Goal: Task Accomplishment & Management: Manage account settings

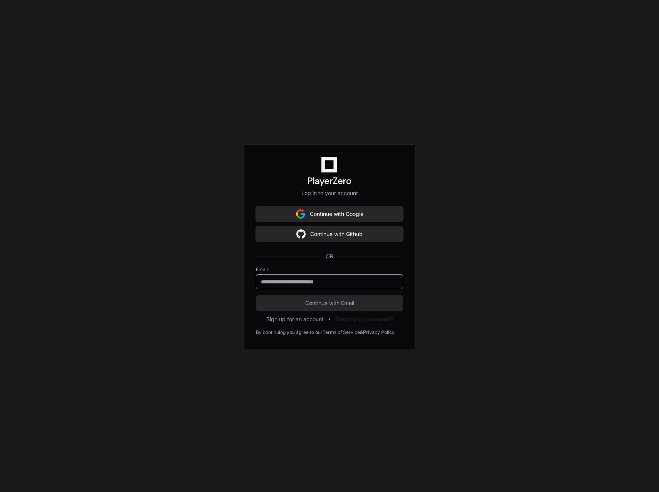
click at [342, 283] on input "email" at bounding box center [329, 282] width 137 height 8
type input "**********"
click at [256, 295] on button "Continue with Email" at bounding box center [329, 302] width 147 height 15
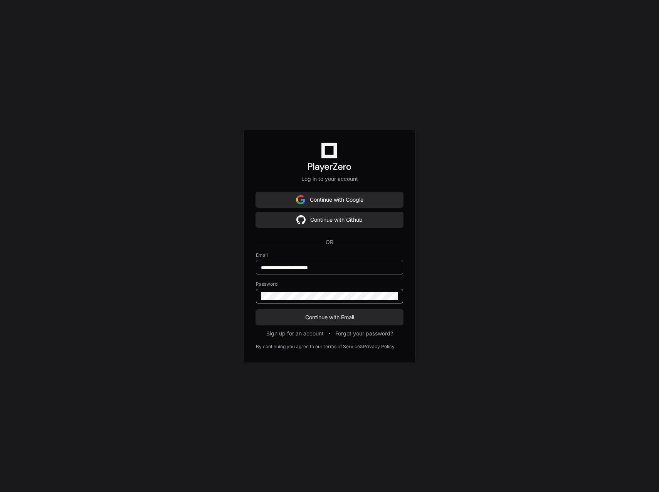
click at [256, 310] on button "Continue with Email" at bounding box center [329, 317] width 147 height 15
click at [486, 319] on div "**********" at bounding box center [329, 246] width 659 height 492
click at [395, 295] on keeper-lock "Open Keeper Popup" at bounding box center [392, 296] width 9 height 9
click at [398, 268] on div "**********" at bounding box center [329, 267] width 147 height 15
click at [396, 269] on keeper-lock "Open Keeper Popup" at bounding box center [392, 267] width 9 height 9
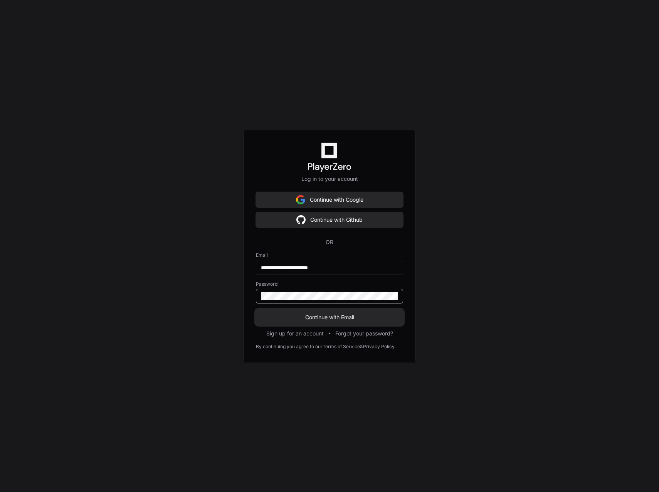
click at [341, 316] on span "Continue with Email" at bounding box center [329, 318] width 147 height 8
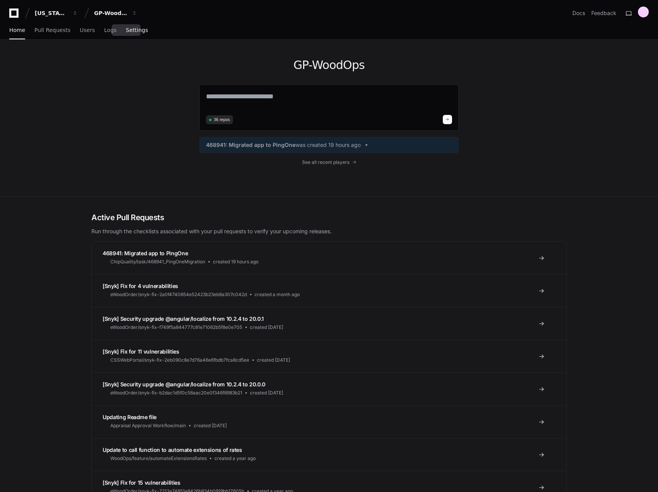
click at [127, 32] on span "Settings" at bounding box center [137, 30] width 22 height 5
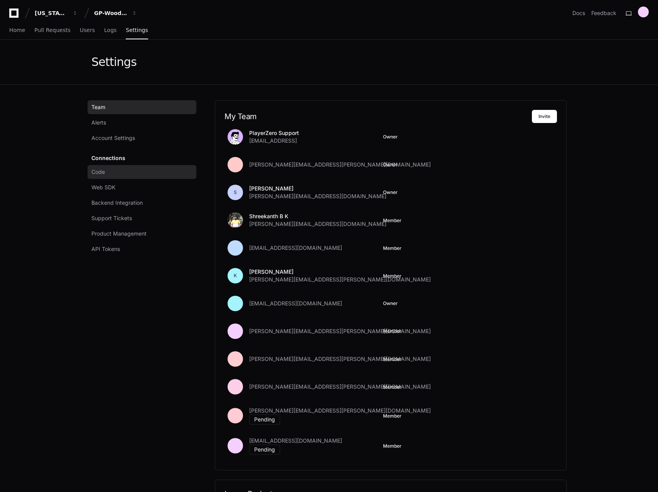
click at [118, 174] on link "Code" at bounding box center [142, 172] width 109 height 14
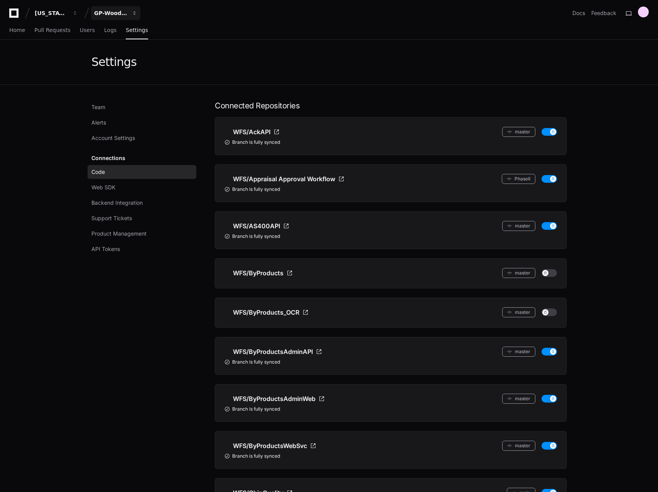
click at [111, 15] on div "GP-WoodOps" at bounding box center [110, 13] width 33 height 8
click at [135, 74] on span "GP-WoodOps" at bounding box center [125, 71] width 39 height 9
click at [72, 14] on button "[US_STATE] Pacific" at bounding box center [56, 13] width 49 height 14
click at [121, 9] on div "GP-WoodOps" at bounding box center [110, 13] width 33 height 8
click at [147, 43] on link "Join or create a project" at bounding box center [145, 40] width 99 height 10
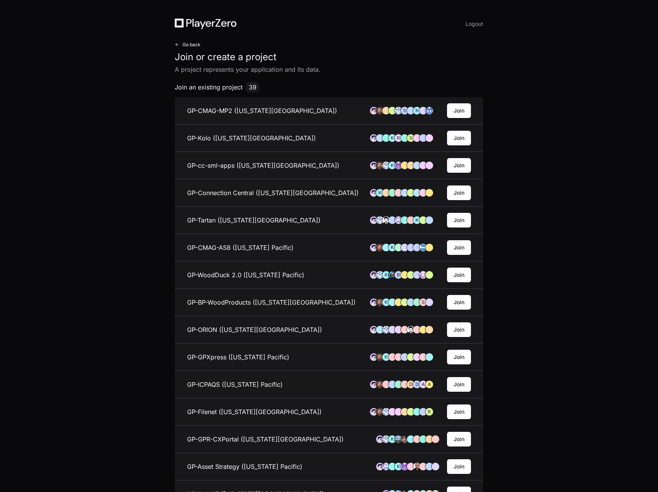
click at [181, 42] on button "Go back" at bounding box center [188, 45] width 26 height 6
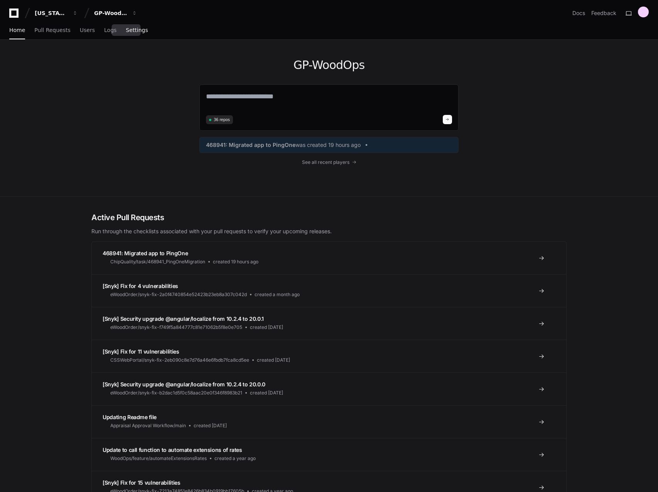
click at [128, 28] on span "Settings" at bounding box center [137, 30] width 22 height 5
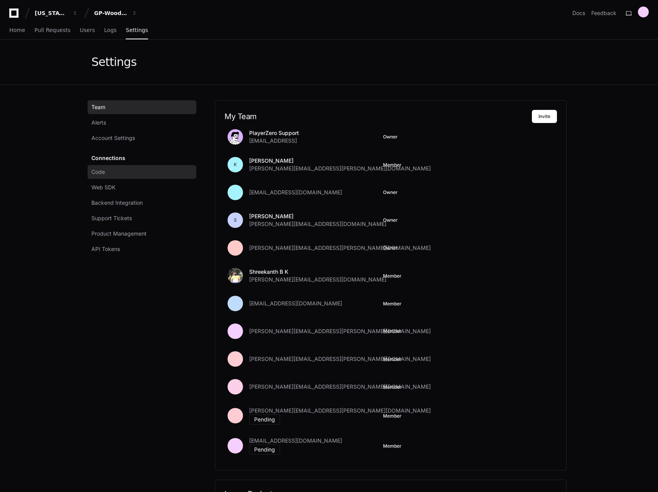
click at [119, 172] on link "Code" at bounding box center [142, 172] width 109 height 14
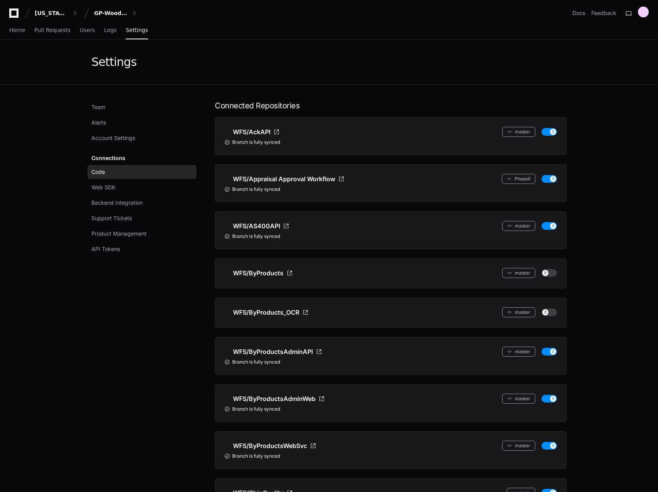
click at [347, 26] on div "Home Pull Requests Users Logs Settings" at bounding box center [328, 31] width 639 height 18
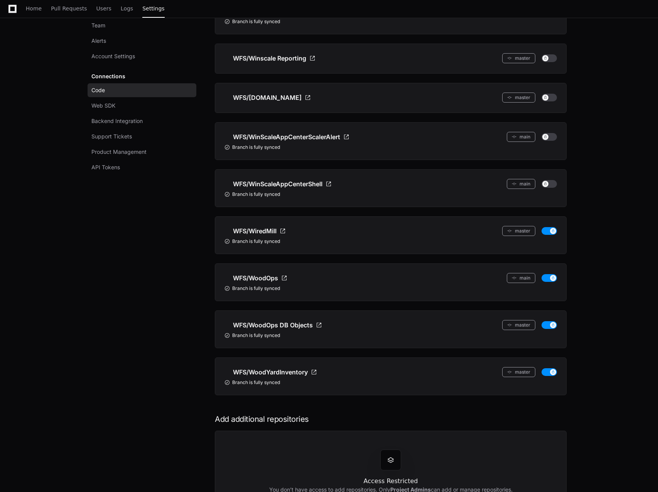
scroll to position [1457, 0]
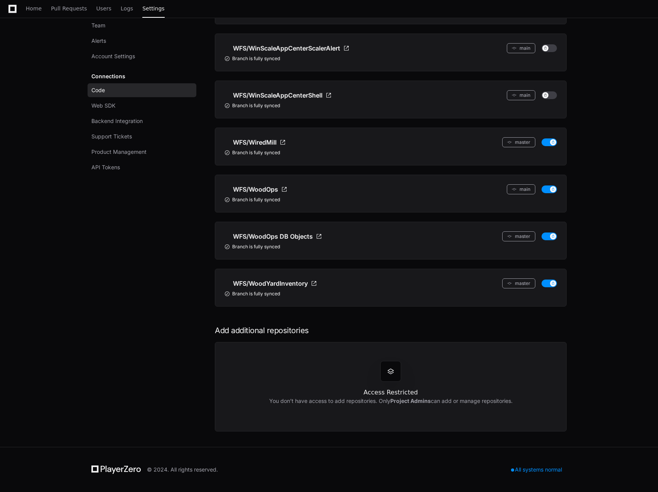
click at [385, 369] on div at bounding box center [390, 371] width 21 height 21
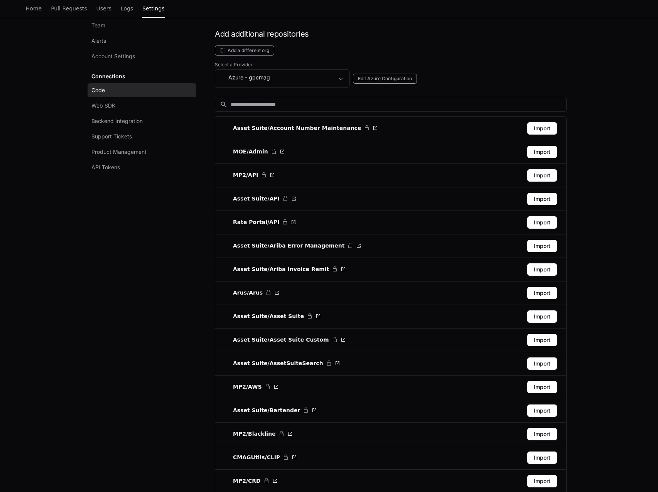
scroll to position [1740, 0]
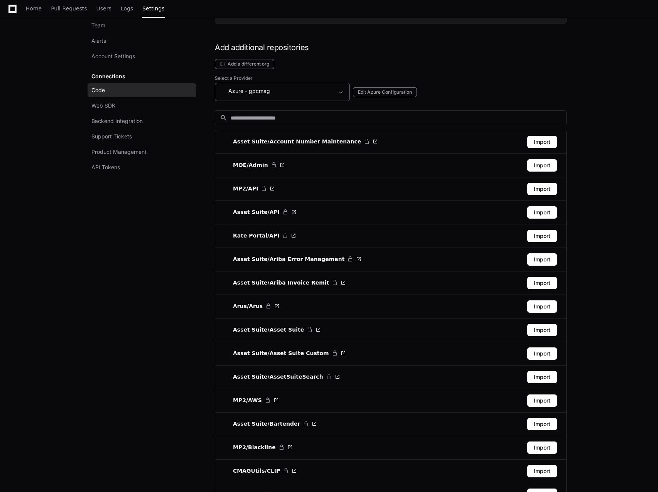
click at [340, 90] on span at bounding box center [341, 92] width 8 height 8
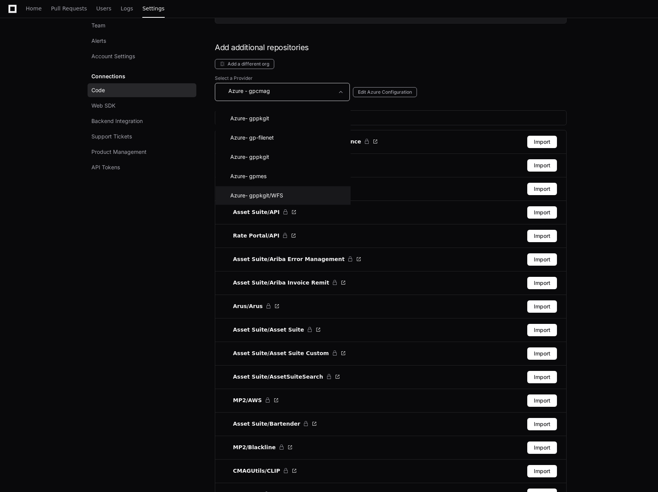
click at [289, 194] on mat-option "Azure - gppkgit/WFS" at bounding box center [283, 195] width 135 height 19
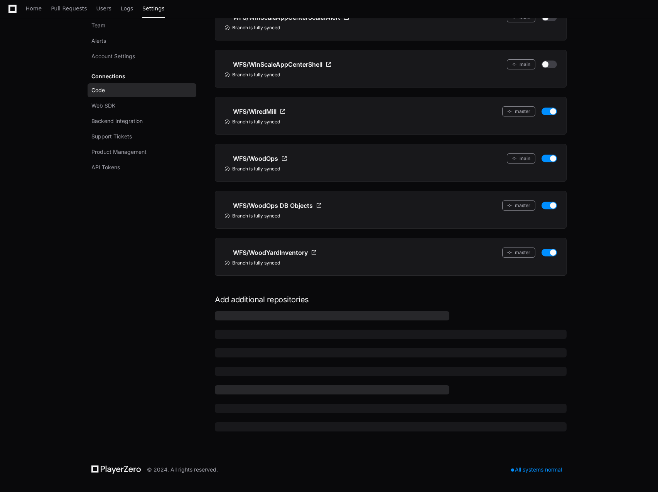
scroll to position [1740, 0]
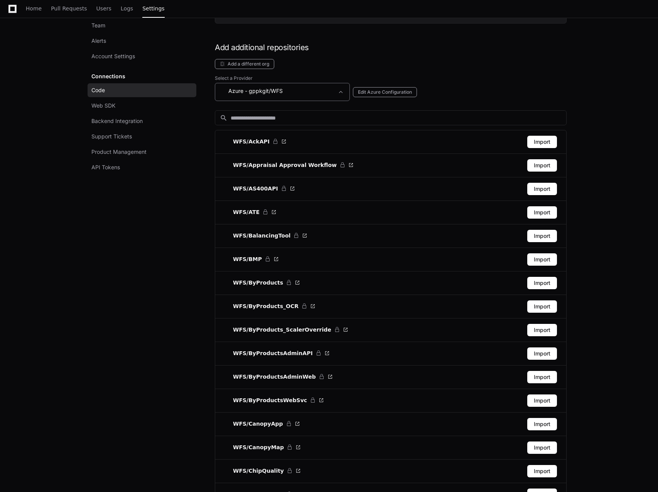
click at [289, 91] on div "Azure - gppkgit/WFS" at bounding box center [277, 90] width 114 height 9
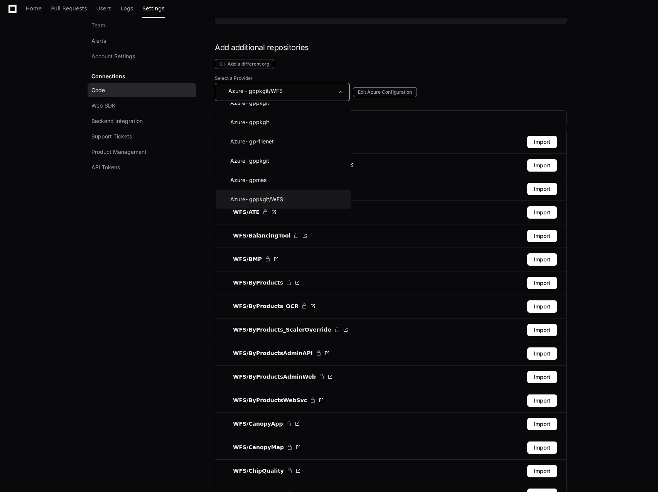
click at [329, 66] on div at bounding box center [329, 246] width 658 height 492
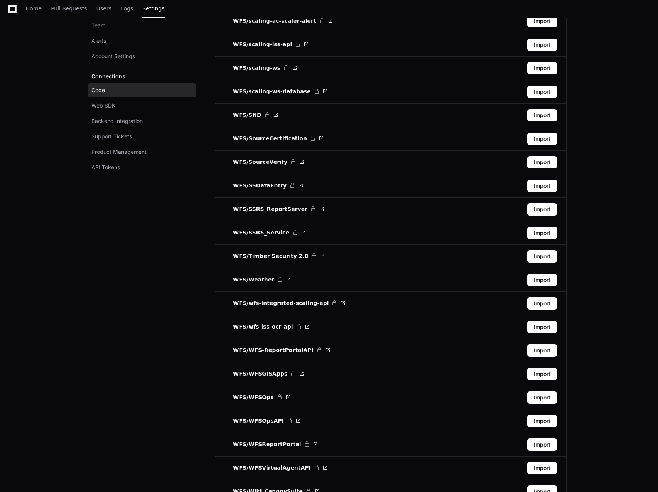
scroll to position [3205, 0]
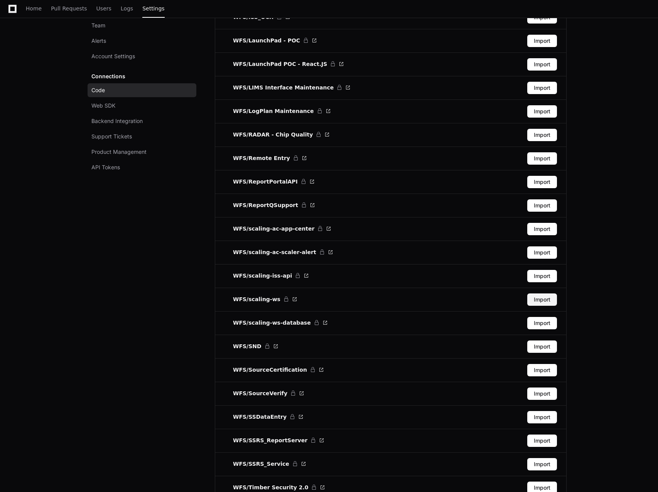
click at [538, 302] on button "Import" at bounding box center [542, 299] width 30 height 12
click at [537, 325] on button "Import" at bounding box center [542, 323] width 30 height 12
click at [533, 326] on button "Import" at bounding box center [542, 323] width 30 height 12
click at [540, 302] on button "Import" at bounding box center [542, 299] width 30 height 12
click at [541, 302] on button "Import" at bounding box center [542, 299] width 30 height 12
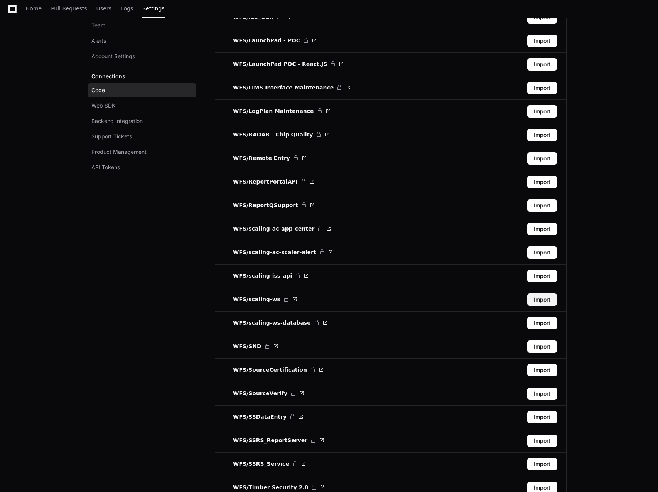
click at [541, 302] on button "Import" at bounding box center [542, 299] width 30 height 12
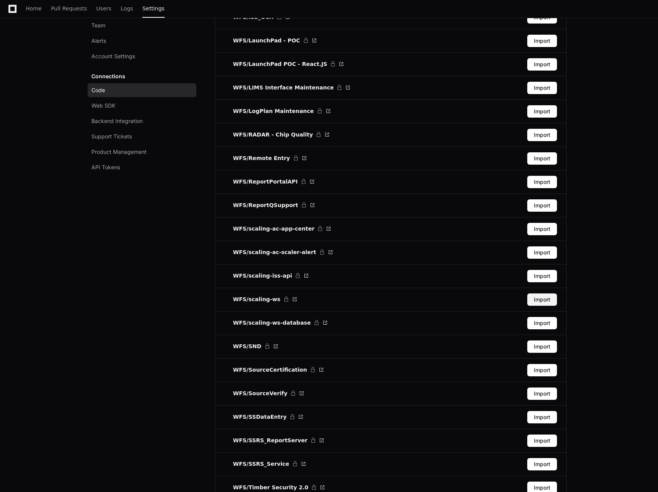
click at [541, 302] on button "Import" at bounding box center [542, 299] width 30 height 12
click at [542, 303] on button "Import" at bounding box center [542, 299] width 30 height 12
click at [541, 302] on button "Import" at bounding box center [542, 299] width 30 height 12
click at [540, 301] on button "Import" at bounding box center [542, 299] width 30 height 12
click at [545, 298] on button "Import" at bounding box center [542, 299] width 30 height 12
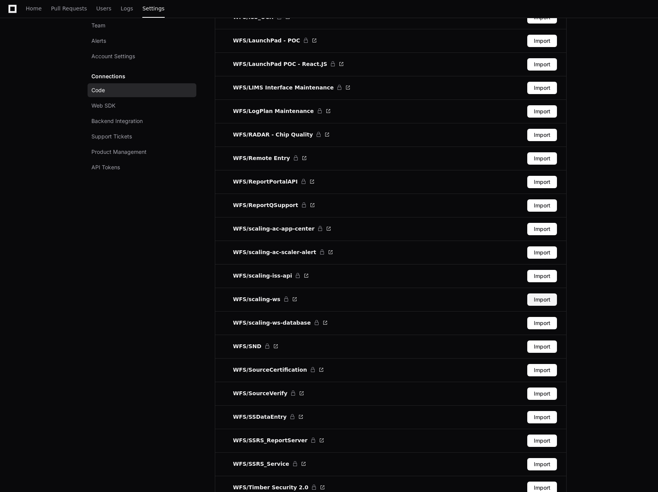
click at [545, 302] on button "Import" at bounding box center [542, 299] width 30 height 12
click at [536, 298] on button "Import" at bounding box center [542, 299] width 30 height 12
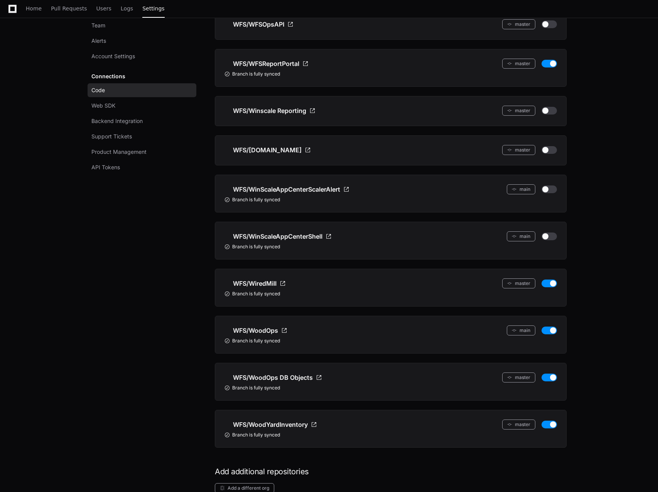
scroll to position [1663, 0]
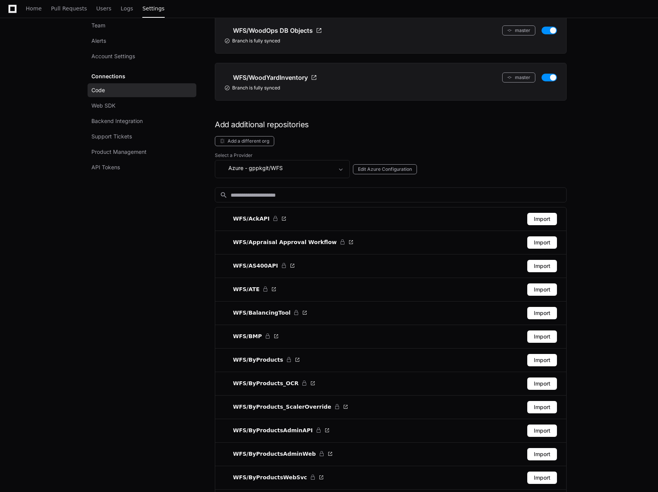
click at [482, 163] on div "Azure - gppkgit/WFS Edit Azure Configuration" at bounding box center [391, 169] width 352 height 18
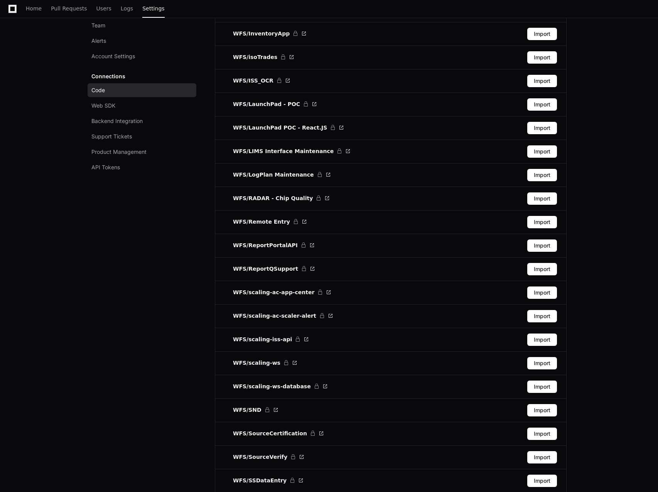
scroll to position [3205, 0]
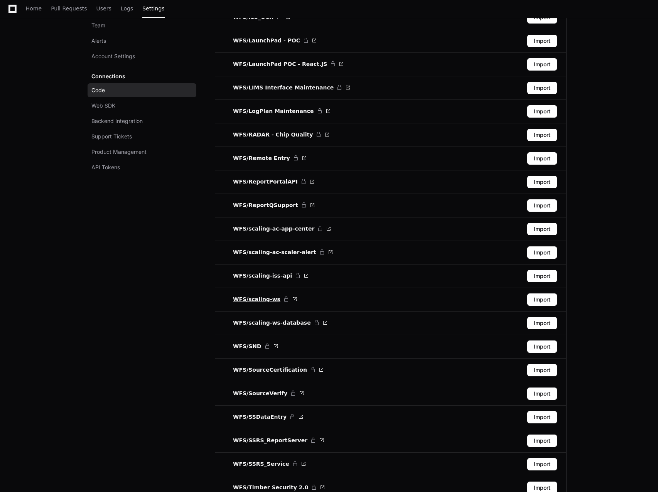
click at [283, 298] on span at bounding box center [285, 299] width 5 height 5
